Goal: Task Accomplishment & Management: Use online tool/utility

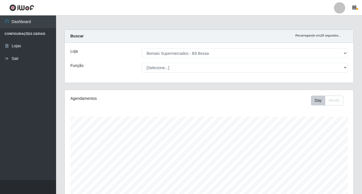
select select "410"
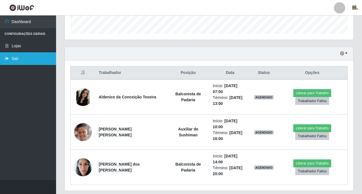
scroll to position [116, 289]
click at [14, 60] on link "Sair" at bounding box center [28, 58] width 56 height 13
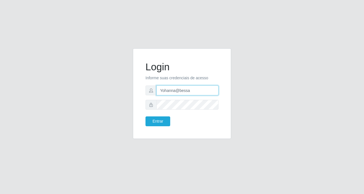
click at [201, 88] on input "Yohanna@bessa" at bounding box center [187, 90] width 62 height 10
type input "Y"
type input "sabrina@b9"
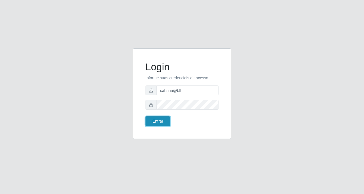
click at [155, 120] on button "Entrar" at bounding box center [157, 121] width 25 height 10
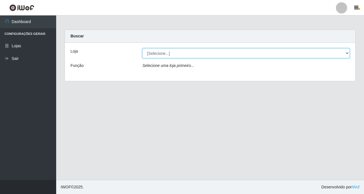
click at [348, 55] on select "[Selecione...] Bemais Supermercados - B9 Bessa" at bounding box center [245, 53] width 207 height 10
select select "410"
click at [142, 48] on select "[Selecione...] Bemais Supermercados - B9 Bessa" at bounding box center [245, 53] width 207 height 10
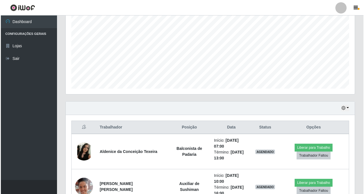
scroll to position [167, 0]
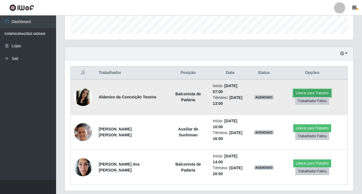
click at [304, 89] on button "Liberar para Trabalho" at bounding box center [313, 93] width 38 height 8
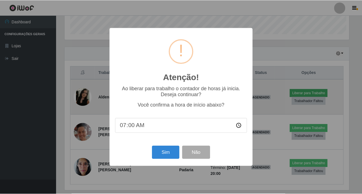
scroll to position [116, 286]
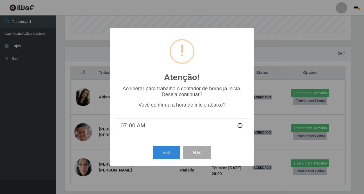
click at [152, 153] on div "Sim Não" at bounding box center [182, 152] width 132 height 16
click at [162, 157] on button "Sim" at bounding box center [166, 152] width 27 height 13
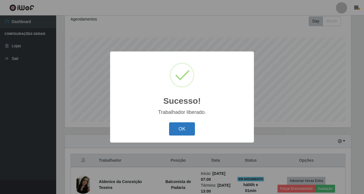
click at [182, 134] on button "OK" at bounding box center [182, 128] width 26 height 13
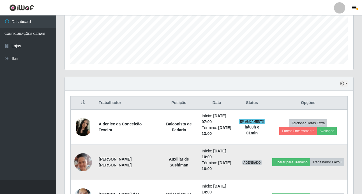
scroll to position [163, 0]
